Goal: Transaction & Acquisition: Purchase product/service

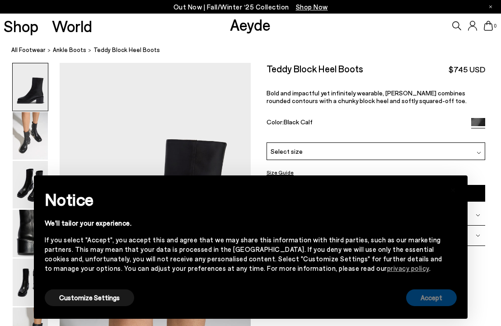
click at [426, 292] on button "Accept" at bounding box center [431, 297] width 51 height 17
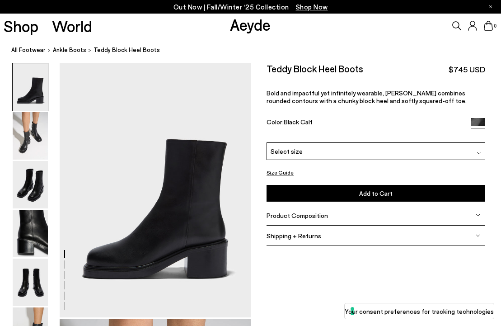
click at [344, 150] on div "Select size" at bounding box center [376, 151] width 219 height 18
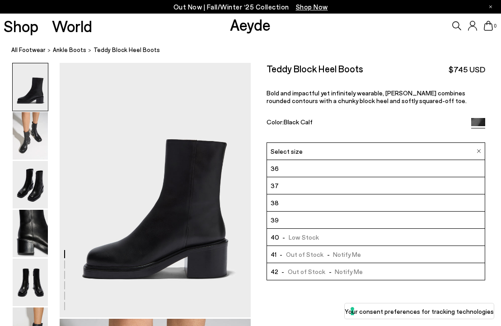
click at [340, 159] on div "Select size" at bounding box center [376, 151] width 219 height 18
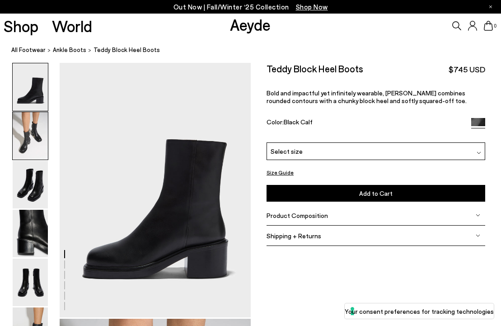
click at [35, 137] on img at bounding box center [30, 135] width 35 height 47
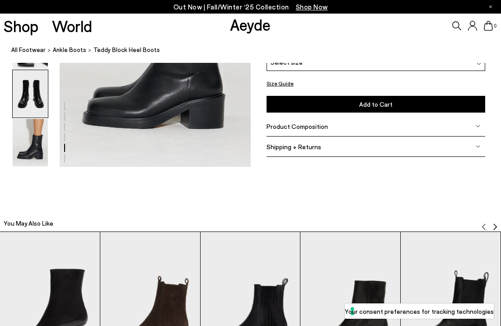
scroll to position [1632, 0]
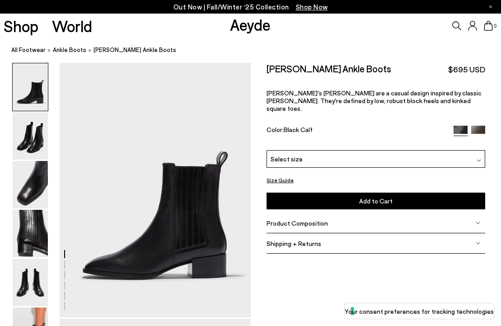
click at [369, 152] on div "Select size" at bounding box center [376, 159] width 219 height 18
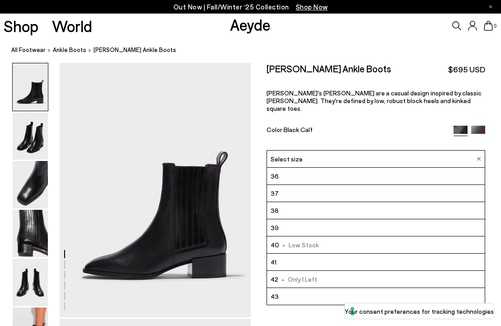
click at [363, 126] on div "Color: Black Calf" at bounding box center [357, 131] width 180 height 10
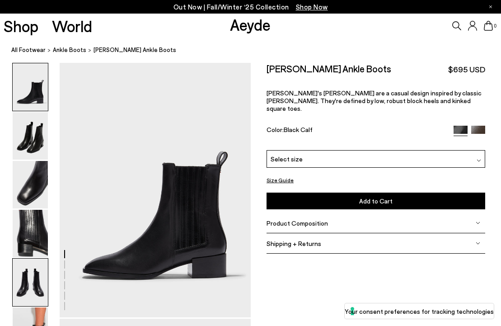
click at [39, 271] on img at bounding box center [30, 281] width 35 height 47
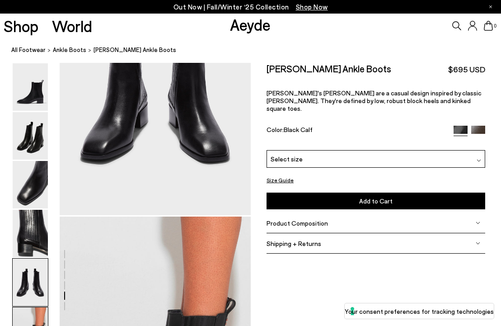
click at [35, 309] on img at bounding box center [30, 330] width 35 height 47
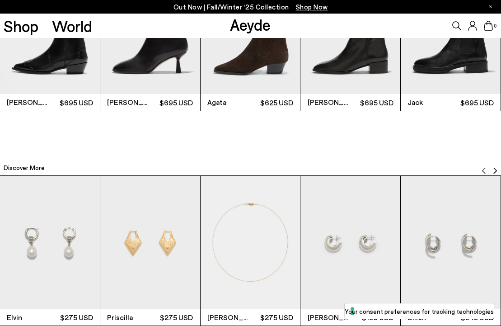
scroll to position [1555, 0]
